Goal: Transaction & Acquisition: Obtain resource

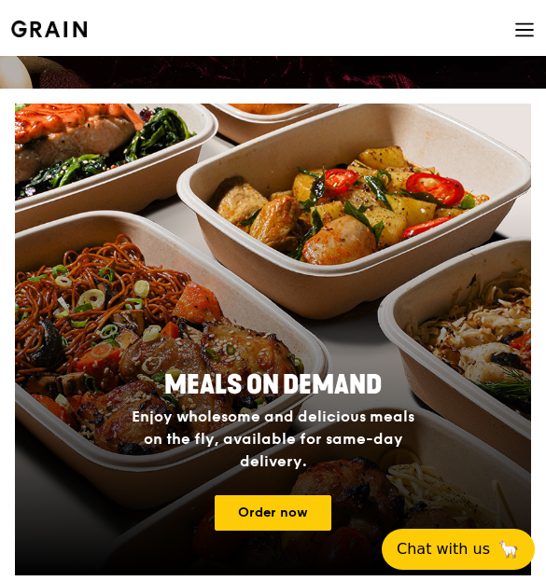
scroll to position [333, 0]
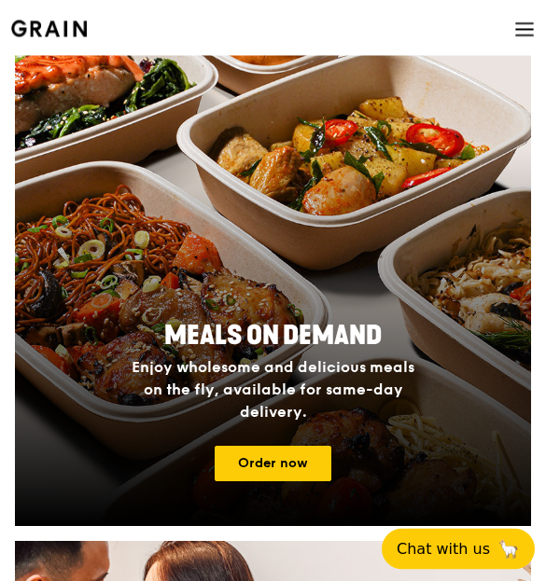
click at [292, 452] on link "Order now" at bounding box center [273, 464] width 117 height 35
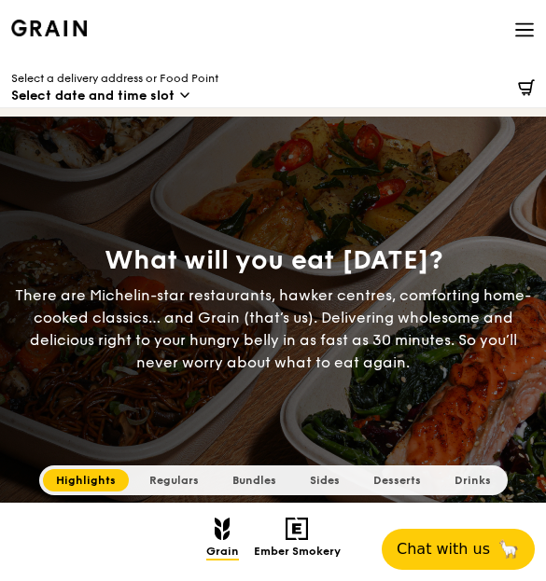
click at [524, 20] on icon at bounding box center [524, 30] width 21 height 21
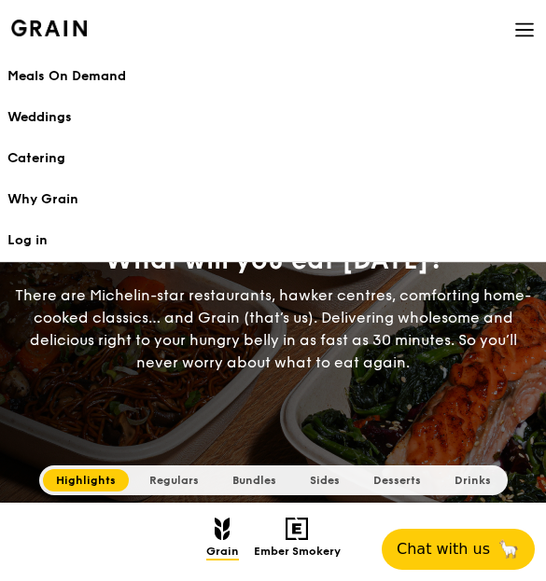
click at [44, 164] on div "Catering" at bounding box center [272, 158] width 531 height 19
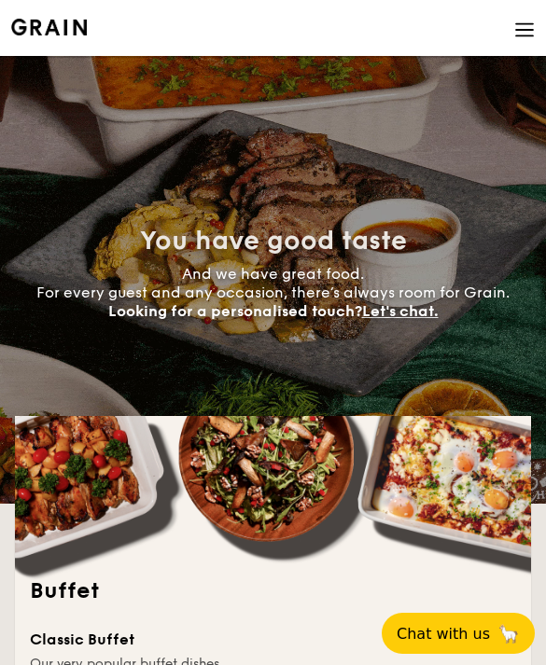
select select
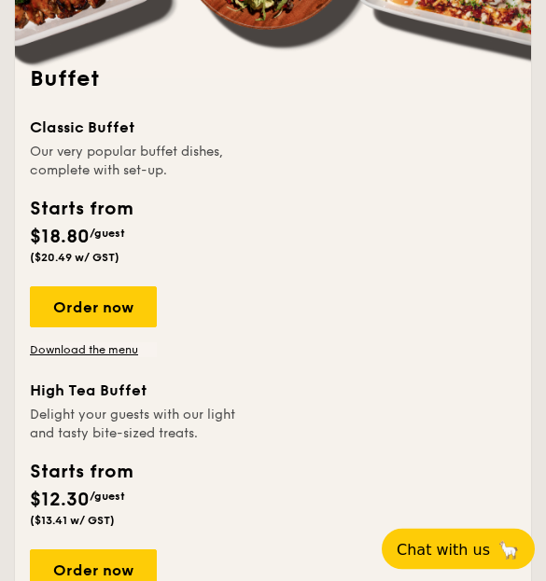
scroll to position [523, 0]
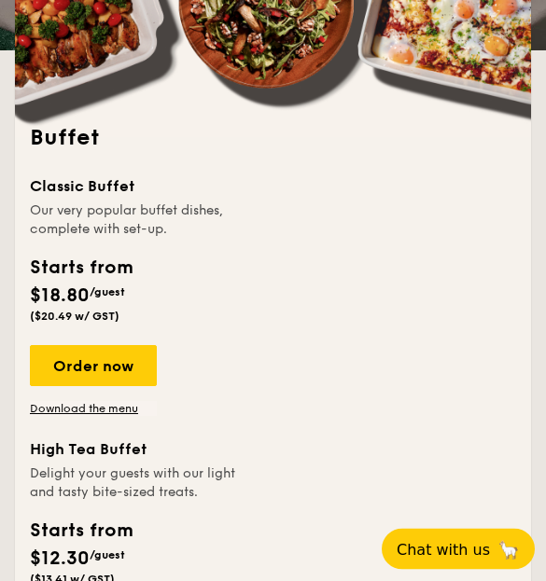
scroll to position [453, 0]
click at [65, 403] on link "Download the menu" at bounding box center [93, 408] width 127 height 15
